Goal: Task Accomplishment & Management: Use online tool/utility

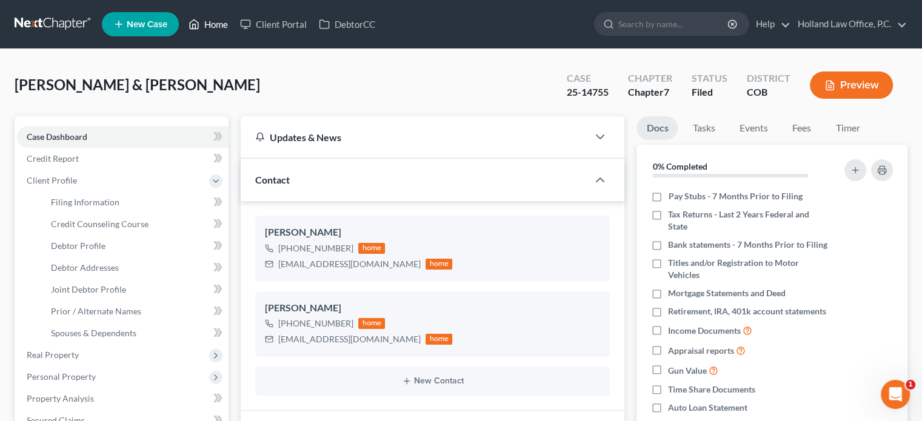
click at [213, 23] on link "Home" at bounding box center [208, 24] width 52 height 22
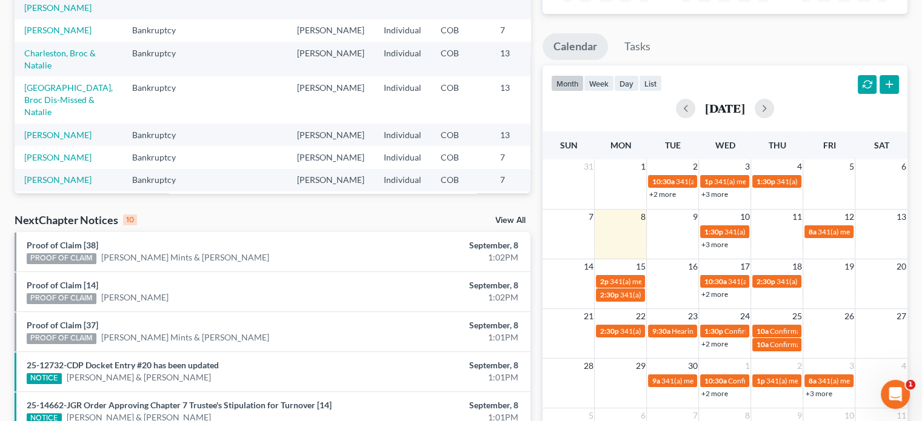
scroll to position [143, 0]
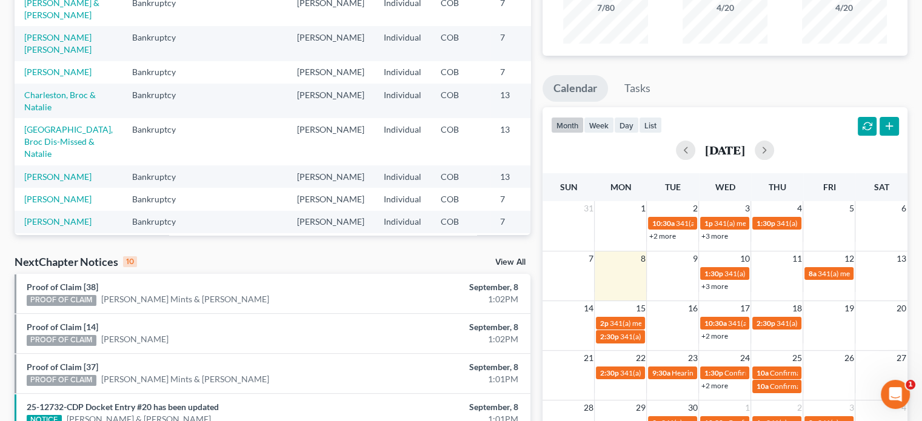
click at [506, 262] on link "View All" at bounding box center [510, 262] width 30 height 8
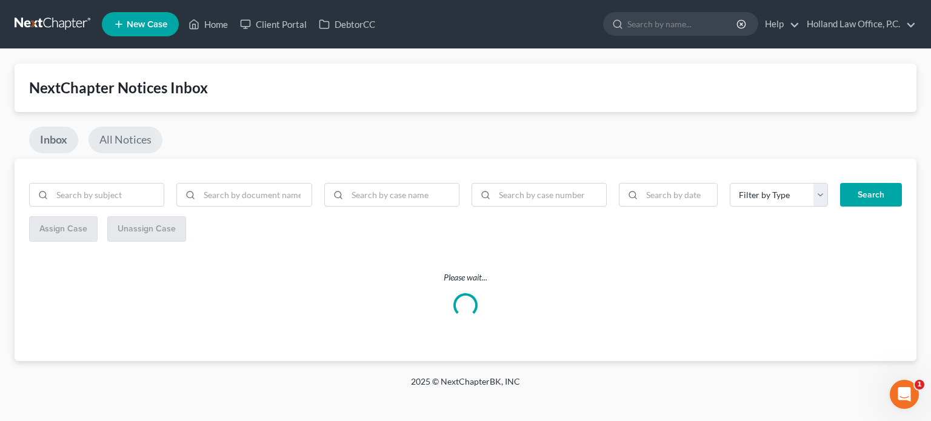
click at [138, 139] on link "All Notices" at bounding box center [126, 140] width 74 height 27
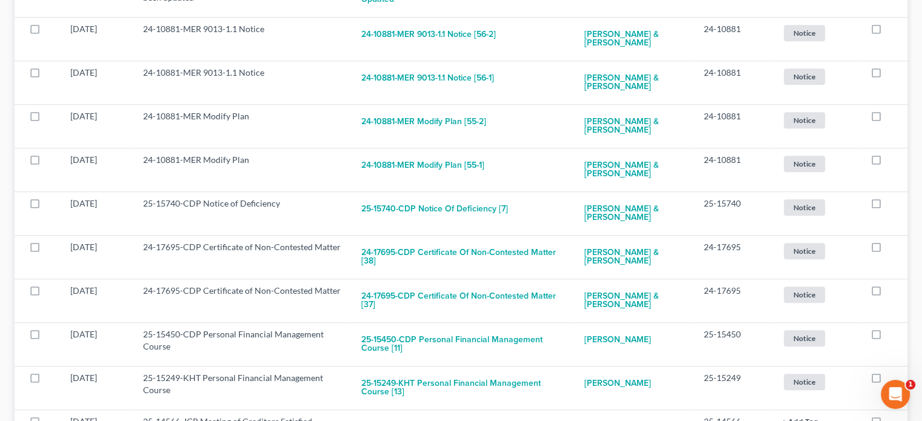
scroll to position [727, 0]
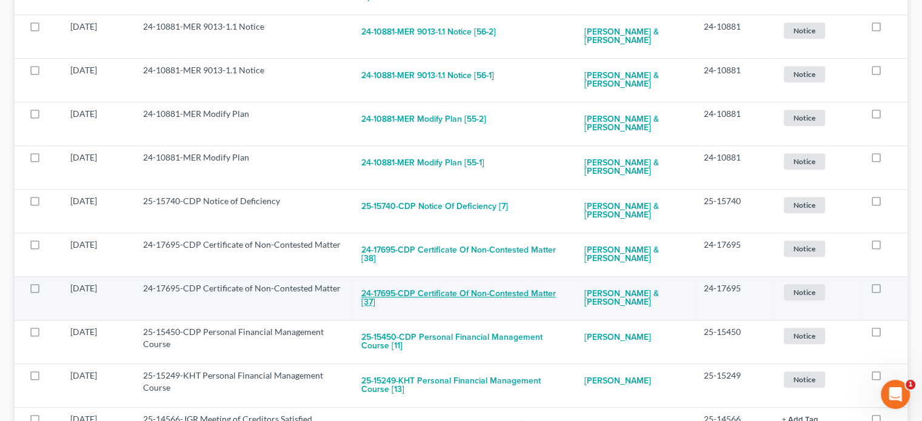
click at [559, 287] on button "24-17695-CDP Certificate of Non-Contested Matter [37]" at bounding box center [463, 299] width 204 height 33
checkbox input "true"
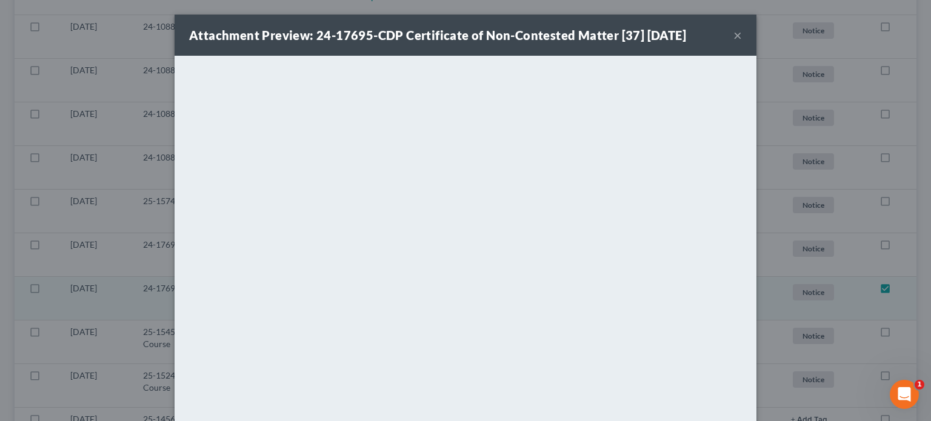
click at [734, 33] on button "×" at bounding box center [738, 35] width 8 height 15
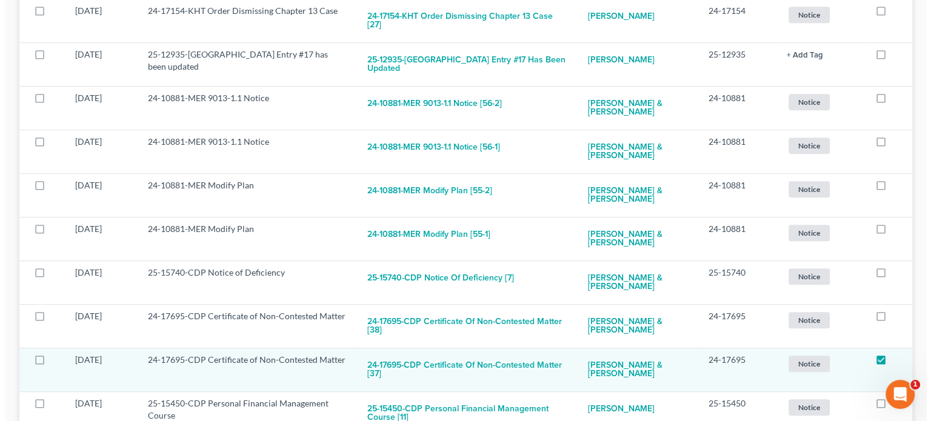
scroll to position [667, 0]
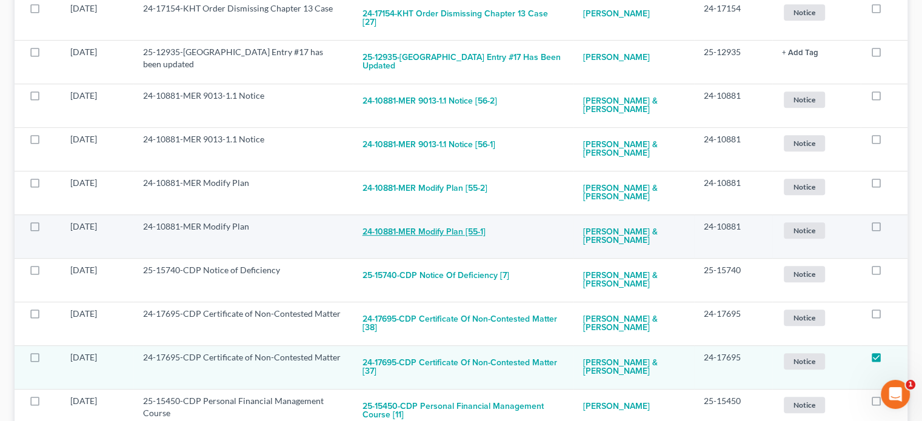
click at [436, 221] on button "24-10881-MER Modify Plan [55-1]" at bounding box center [424, 233] width 123 height 24
checkbox input "true"
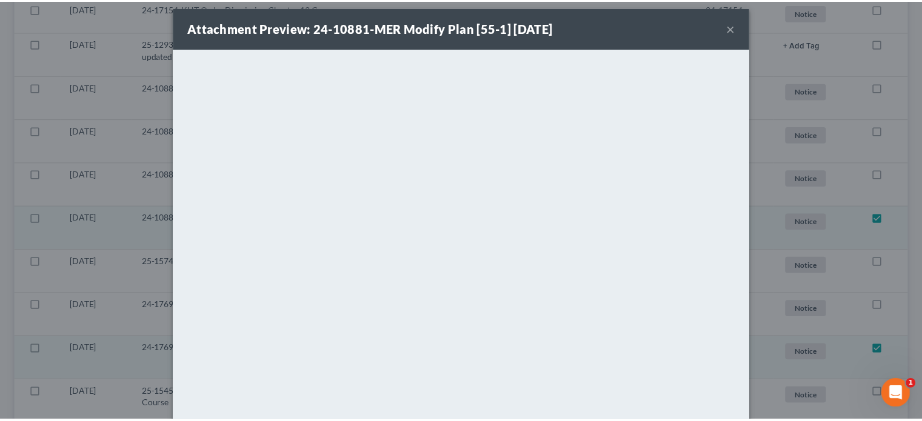
scroll to position [0, 0]
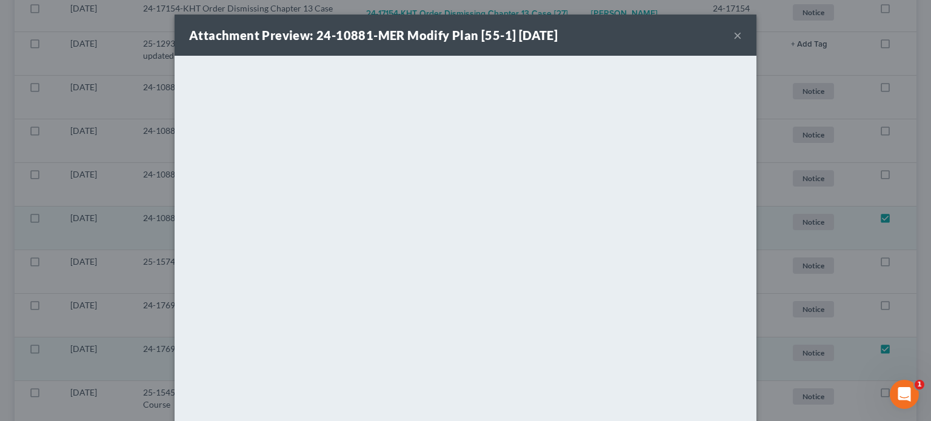
click at [734, 33] on button "×" at bounding box center [738, 35] width 8 height 15
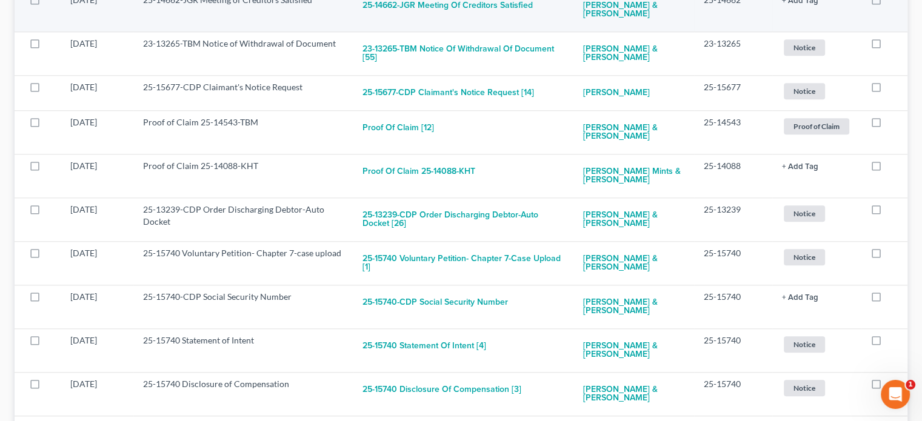
scroll to position [1152, 0]
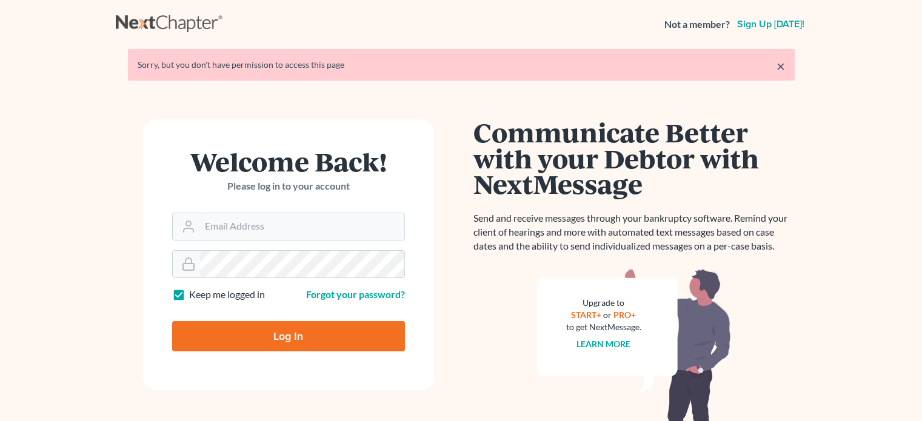
scroll to position [61, 0]
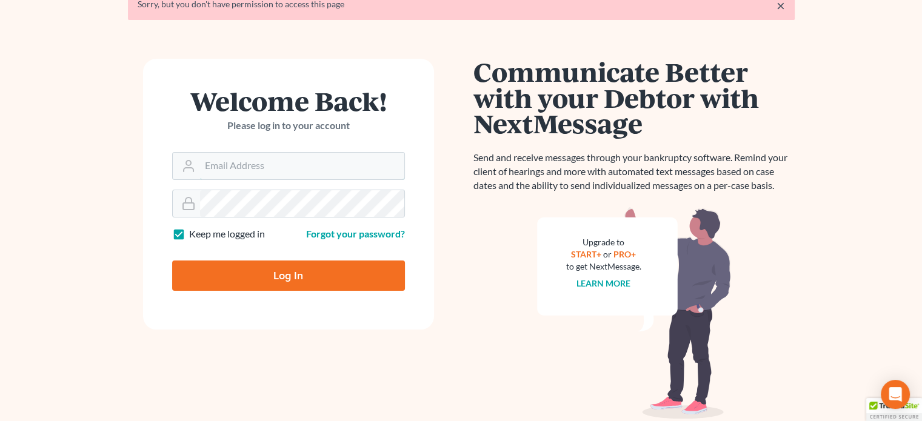
type input "[PERSON_NAME][EMAIL_ADDRESS][DOMAIN_NAME]"
drag, startPoint x: 350, startPoint y: 270, endPoint x: 352, endPoint y: 264, distance: 6.9
click at [352, 266] on input "Log In" at bounding box center [288, 276] width 233 height 30
type input "Thinking..."
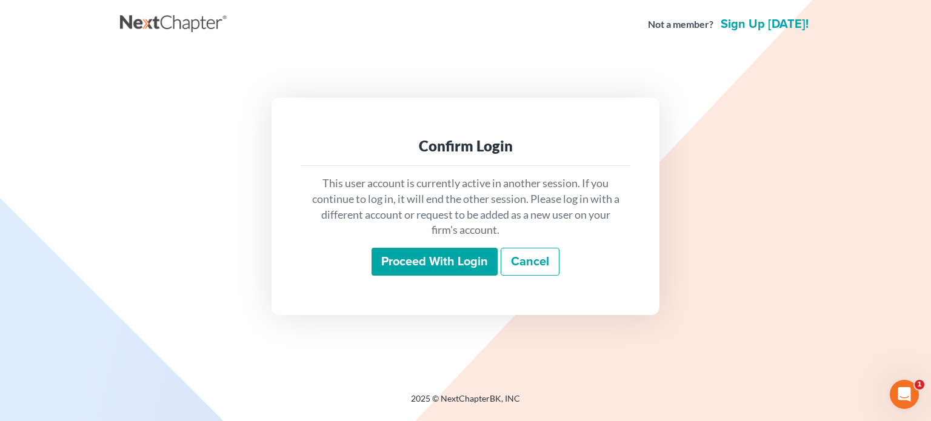
click at [419, 263] on input "Proceed with login" at bounding box center [435, 262] width 126 height 28
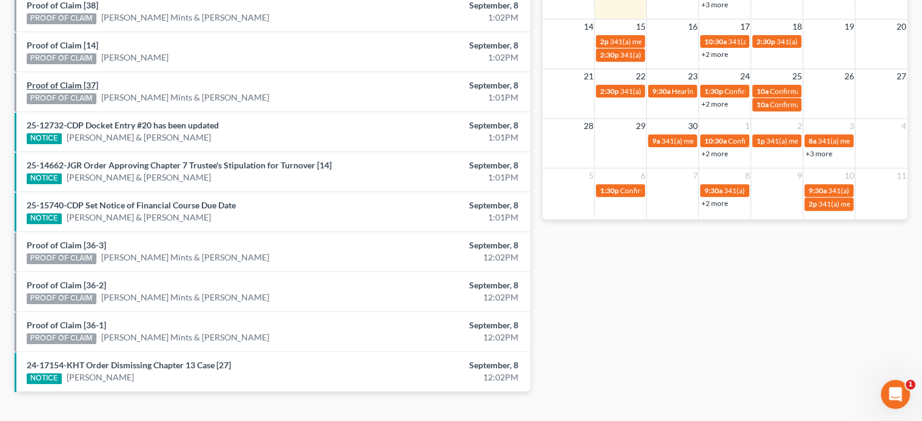
scroll to position [446, 0]
